Goal: Task Accomplishment & Management: Use online tool/utility

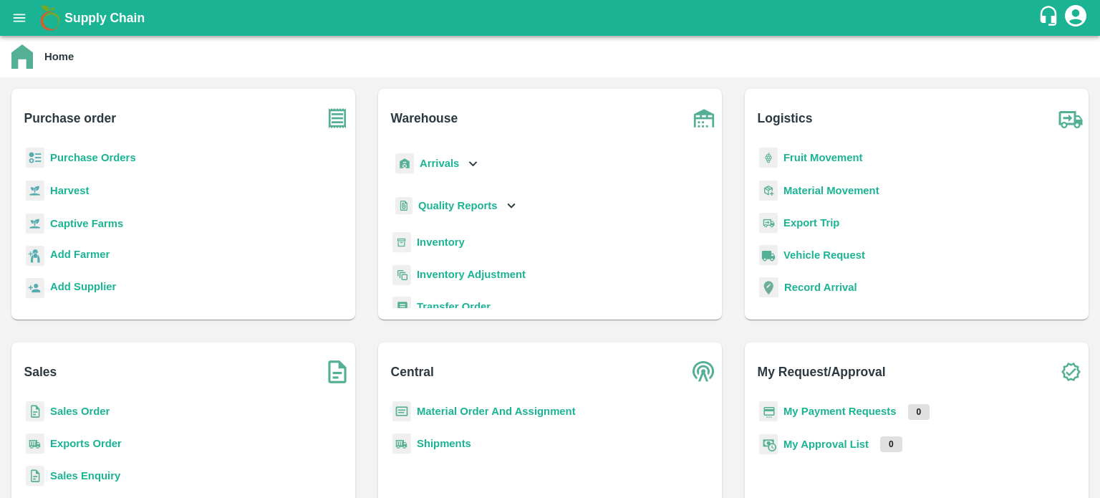
click at [29, 24] on button "open drawer" at bounding box center [19, 17] width 33 height 33
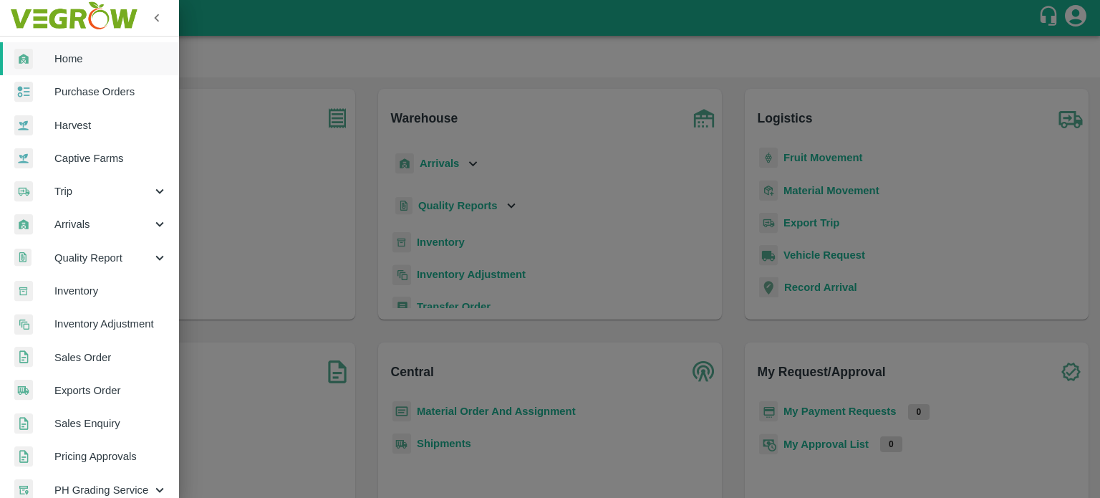
click at [100, 288] on span "Inventory" at bounding box center [110, 291] width 113 height 16
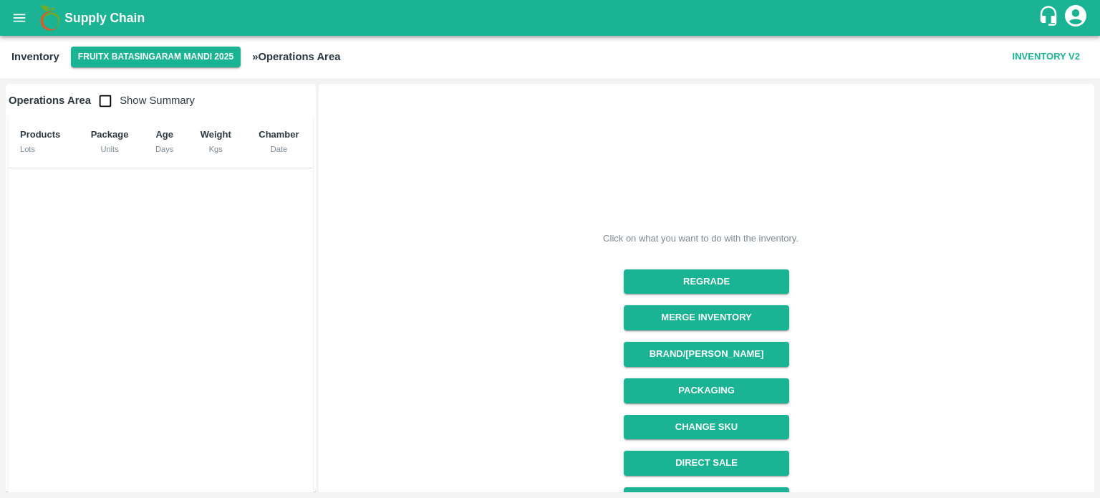
click at [139, 59] on button "FruitX Batasingaram Mandi 2025" at bounding box center [156, 57] width 170 height 21
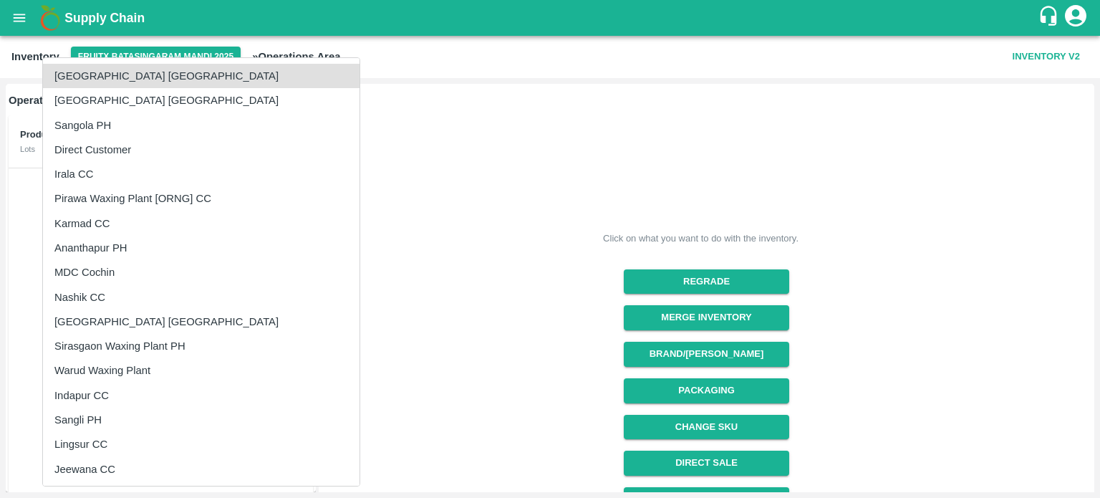
scroll to position [2382, 0]
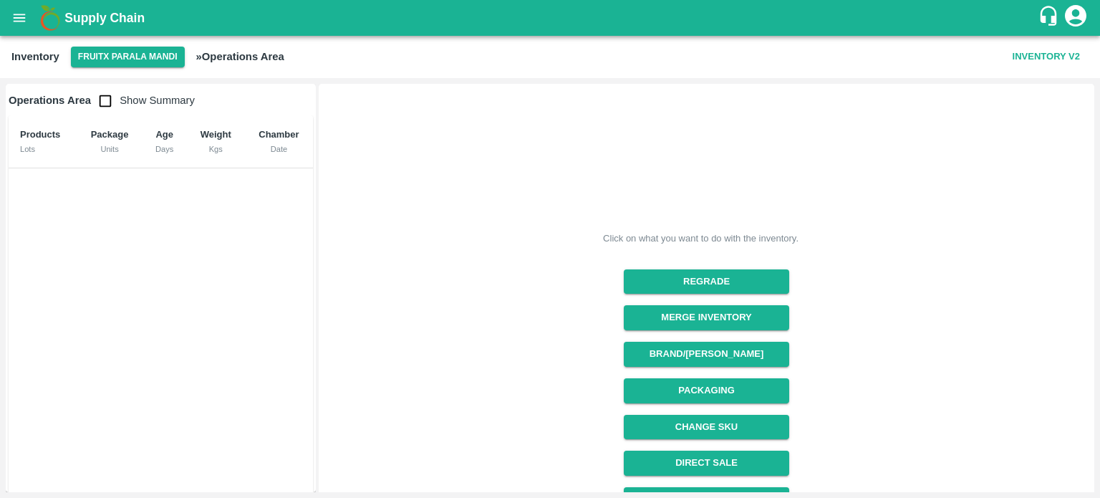
click at [100, 102] on input "checkbox" at bounding box center [105, 101] width 29 height 29
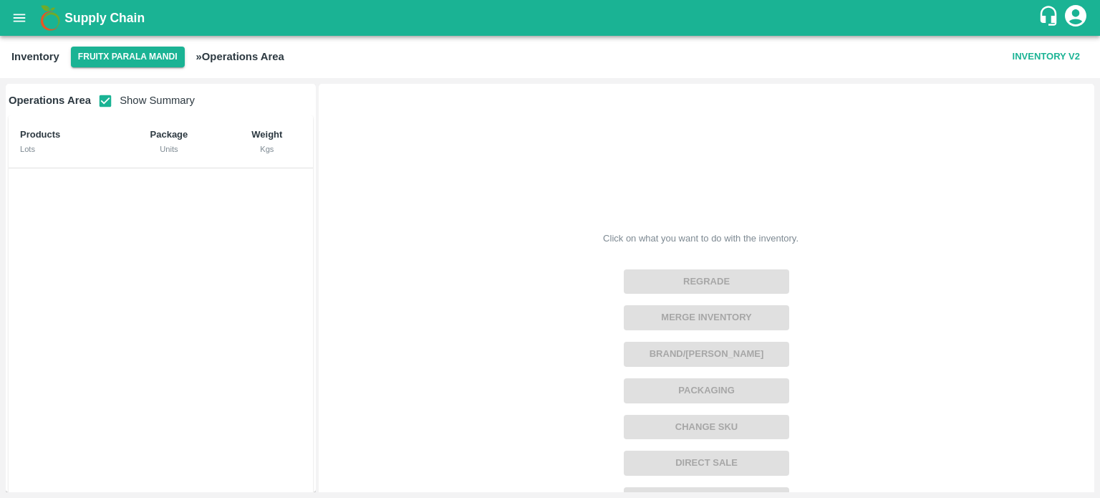
click at [100, 102] on input "checkbox" at bounding box center [105, 101] width 29 height 29
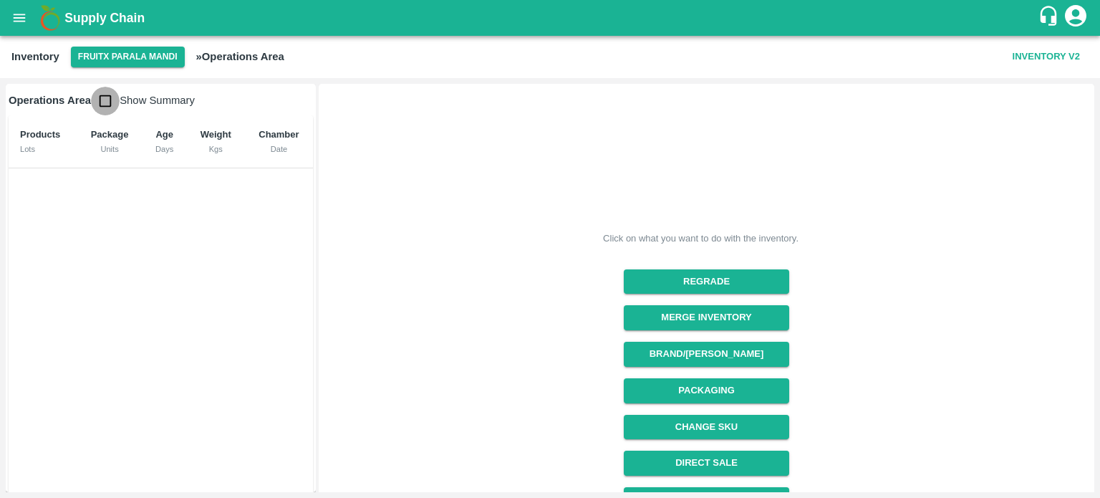
click at [115, 97] on input "checkbox" at bounding box center [105, 101] width 29 height 29
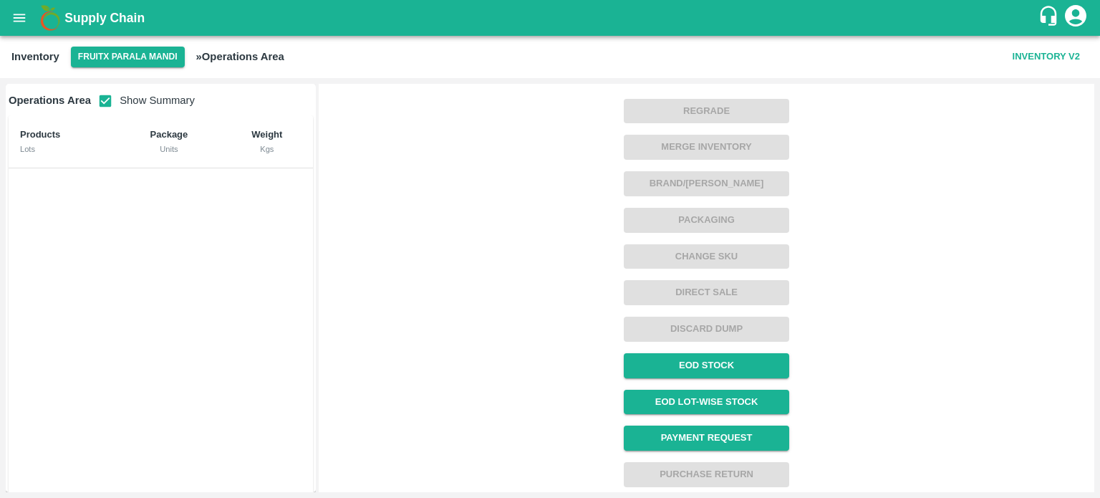
scroll to position [0, 0]
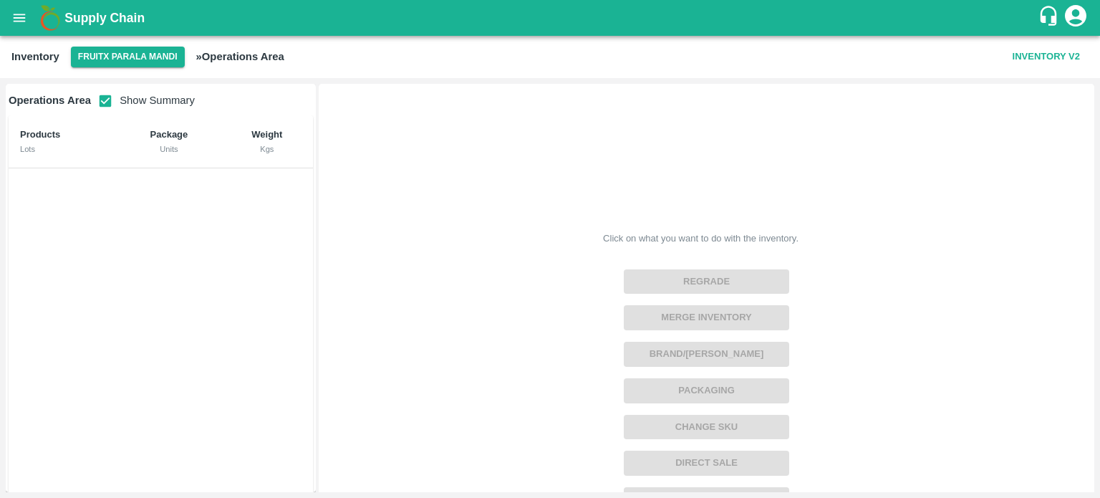
click at [102, 105] on input "checkbox" at bounding box center [105, 101] width 29 height 29
checkbox input "false"
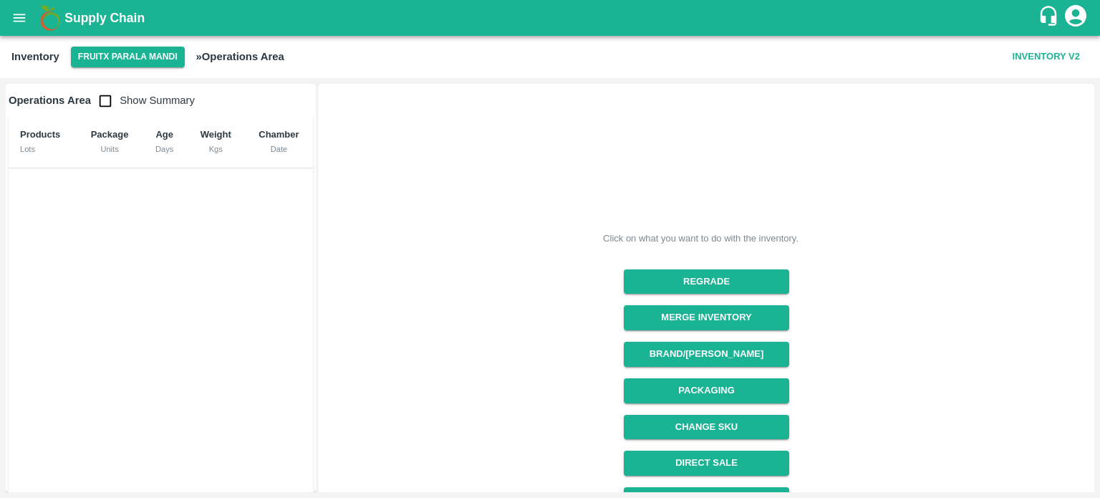
click at [212, 57] on b "» Operations Area" at bounding box center [240, 56] width 88 height 11
click at [1041, 48] on button "Inventory V2" at bounding box center [1046, 56] width 79 height 25
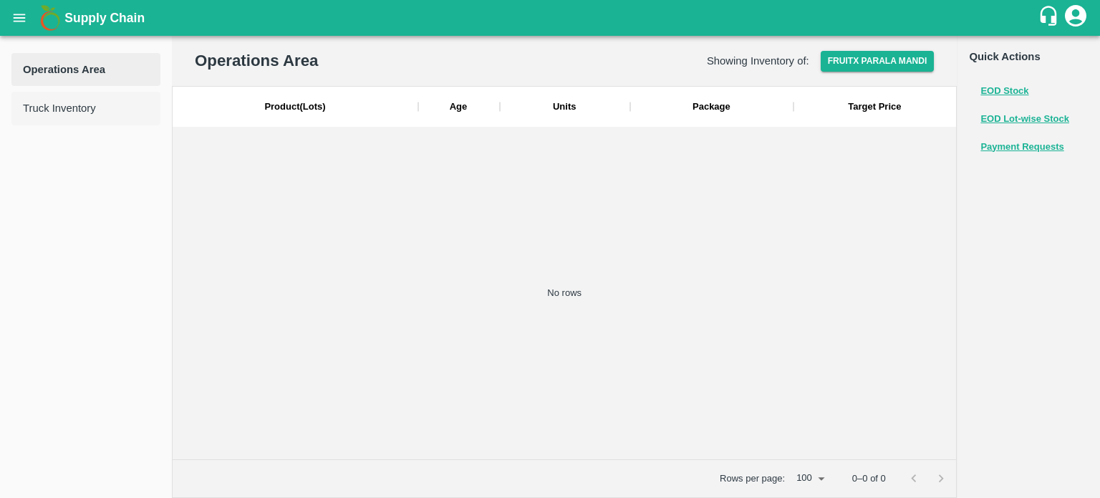
click at [63, 109] on span "Truck Inventory" at bounding box center [86, 108] width 126 height 16
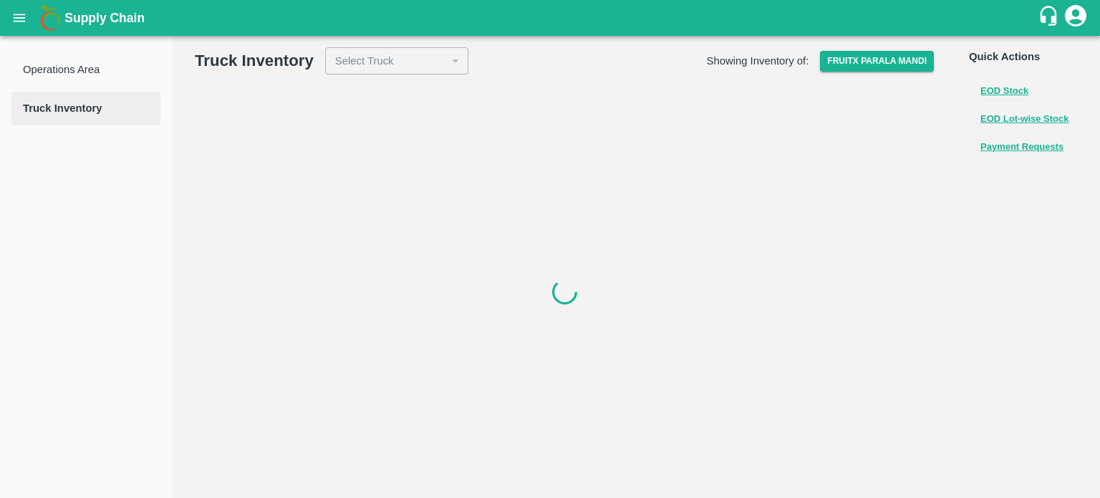
click at [424, 70] on div "Select Truck" at bounding box center [396, 60] width 143 height 27
click at [849, 63] on button "FruitX Parala Mandi" at bounding box center [877, 61] width 114 height 21
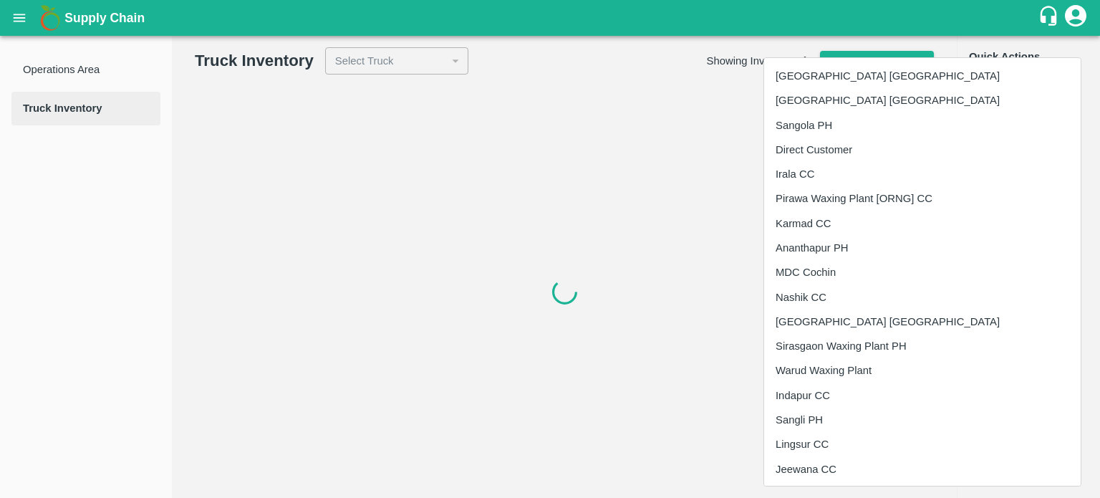
click at [735, 42] on div at bounding box center [550, 249] width 1100 height 498
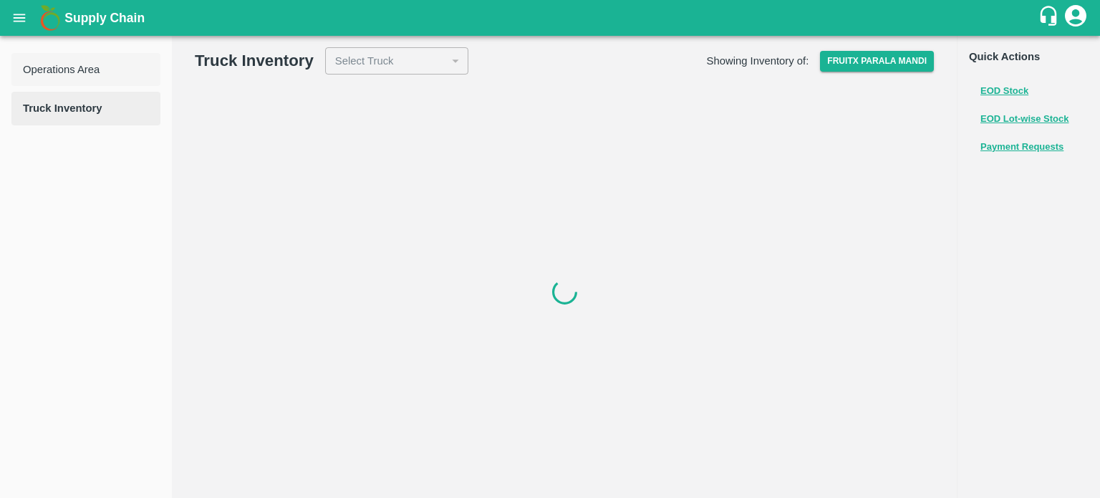
click at [55, 71] on span "Operations Area" at bounding box center [86, 70] width 126 height 16
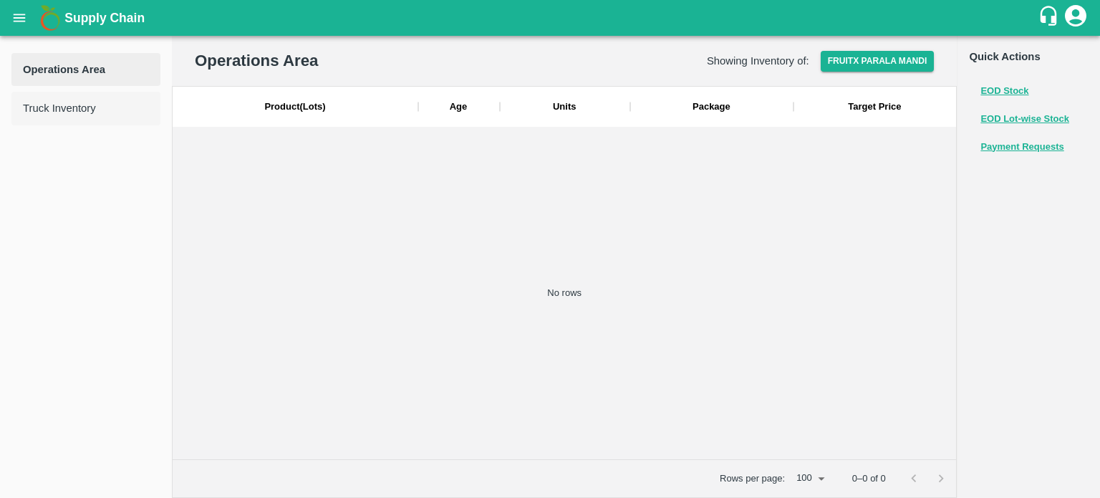
click at [60, 95] on li "Truck Inventory" at bounding box center [85, 108] width 149 height 33
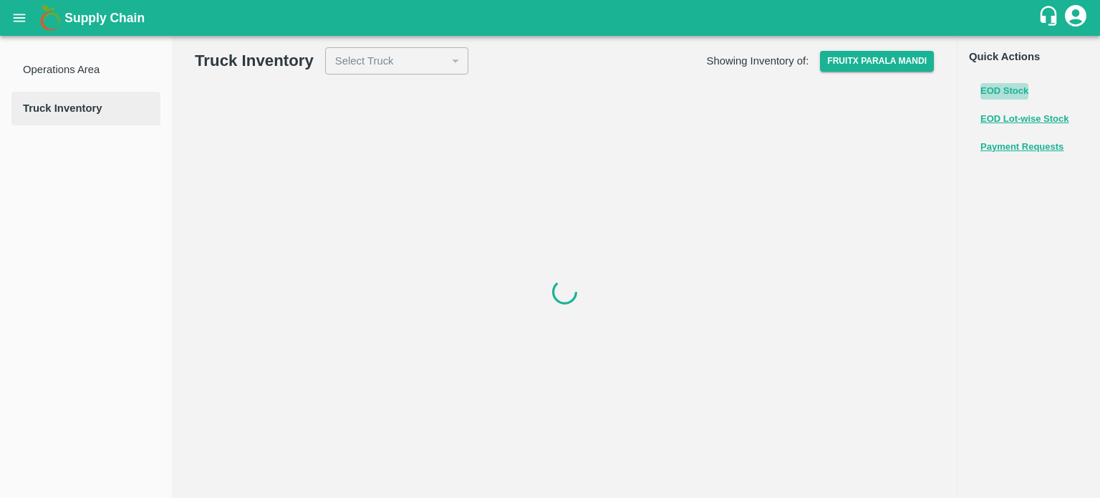
click at [997, 92] on button "EOD Stock" at bounding box center [1004, 91] width 48 height 16
